Goal: Task Accomplishment & Management: Use online tool/utility

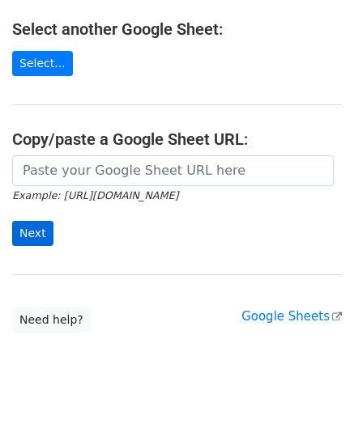
scroll to position [212, 0]
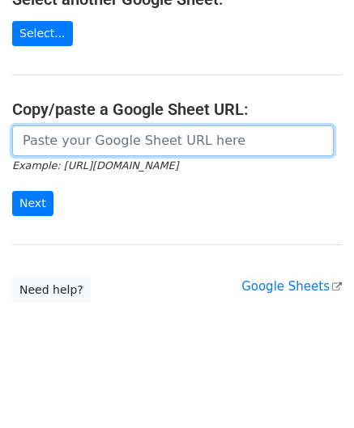
click at [47, 140] on input "url" at bounding box center [172, 140] width 321 height 31
paste input "[URL][DOMAIN_NAME]"
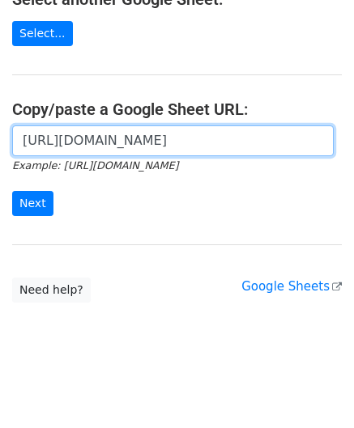
scroll to position [0, 359]
type input "[URL][DOMAIN_NAME]"
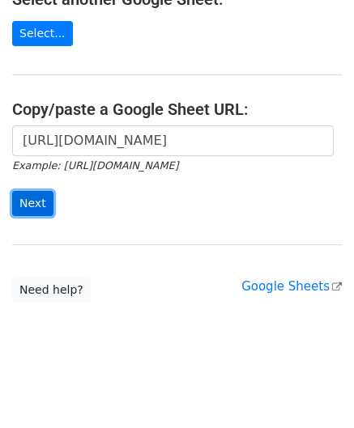
click at [39, 195] on input "Next" at bounding box center [32, 203] width 41 height 25
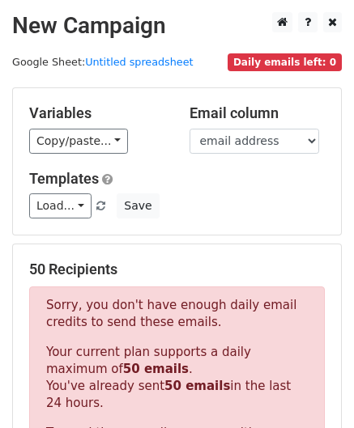
scroll to position [546, 0]
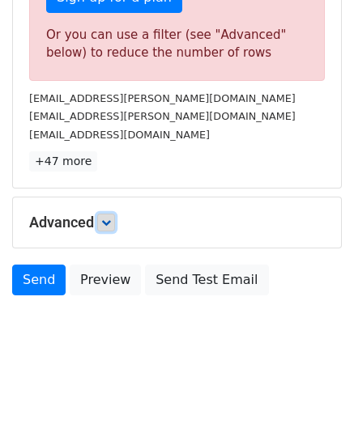
click at [115, 217] on link at bounding box center [106, 223] width 18 height 18
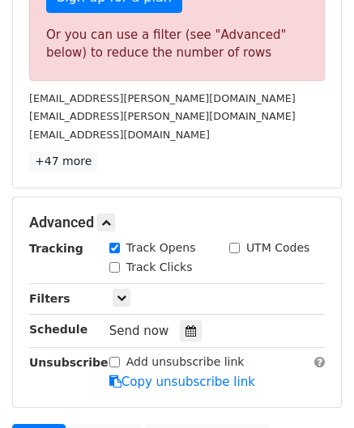
drag, startPoint x: 179, startPoint y: 326, endPoint x: 183, endPoint y: 255, distance: 71.4
click at [185, 326] on icon at bounding box center [190, 330] width 11 height 11
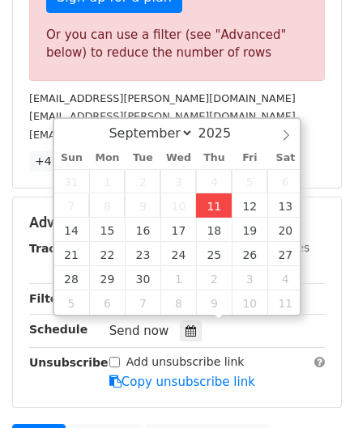
type input "[DATE] 12:00"
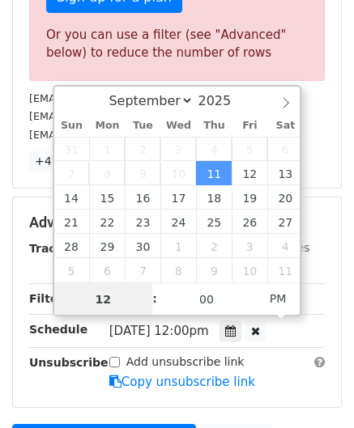
paste input "8"
type input "8"
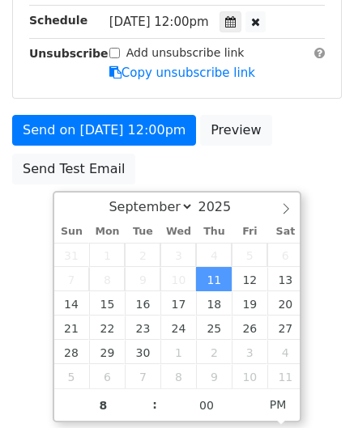
type input "[DATE] 20:00"
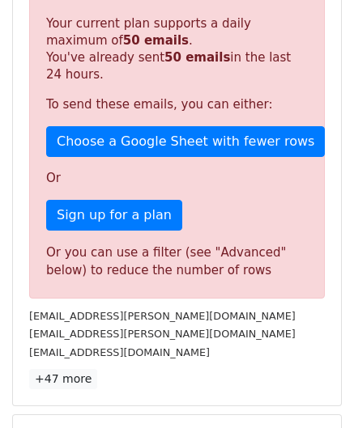
scroll to position [742, 0]
